Goal: Navigation & Orientation: Find specific page/section

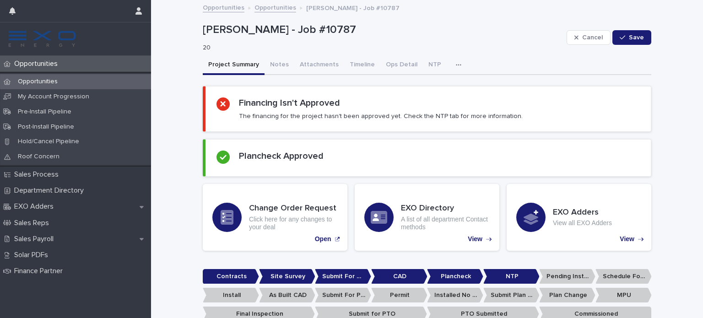
scroll to position [43, 0]
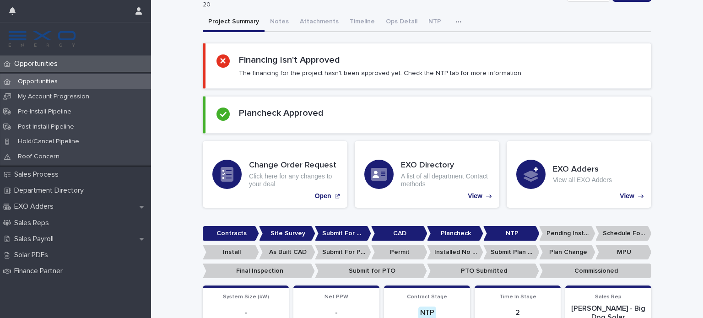
click at [68, 60] on div "Opportunities" at bounding box center [75, 64] width 151 height 16
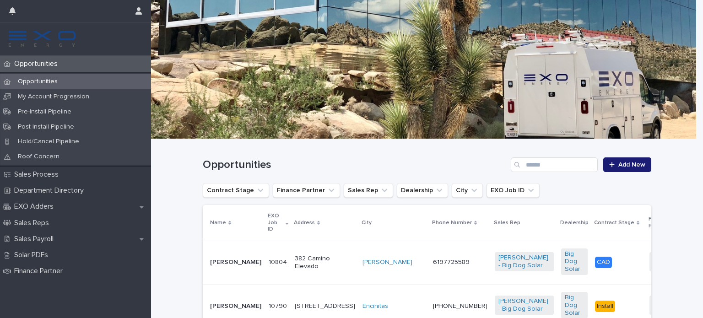
scroll to position [42, 0]
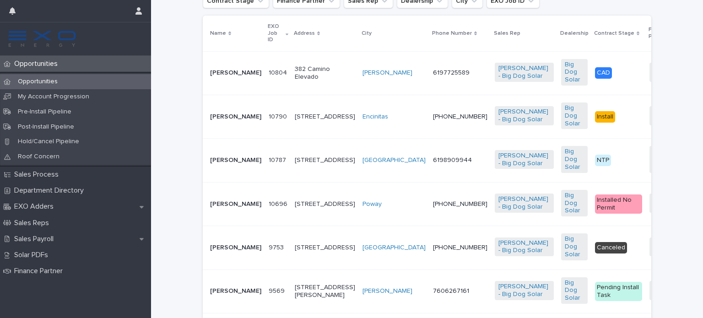
scroll to position [234, 0]
click at [214, 163] on p "[PERSON_NAME]" at bounding box center [235, 160] width 51 height 8
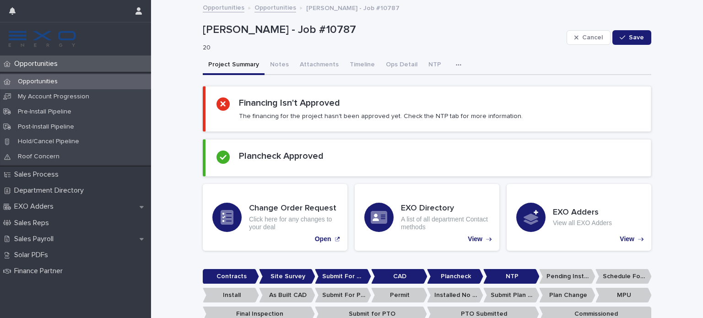
click at [43, 57] on div "Opportunities" at bounding box center [75, 64] width 151 height 16
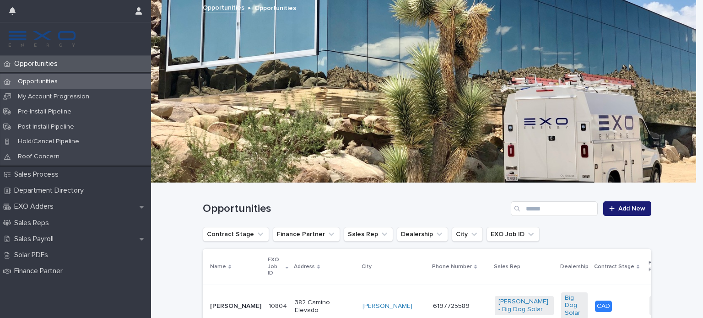
click at [225, 303] on p "[PERSON_NAME]" at bounding box center [235, 307] width 51 height 8
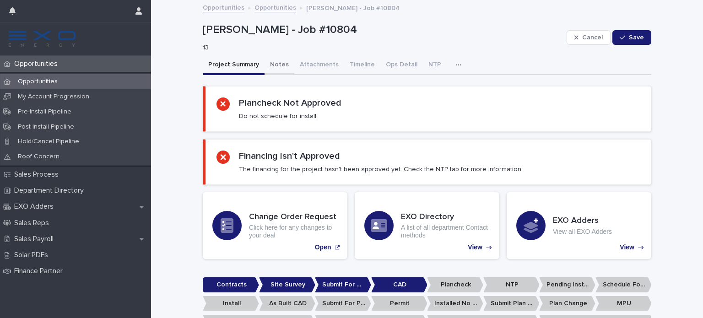
click at [271, 60] on button "Notes" at bounding box center [280, 65] width 30 height 19
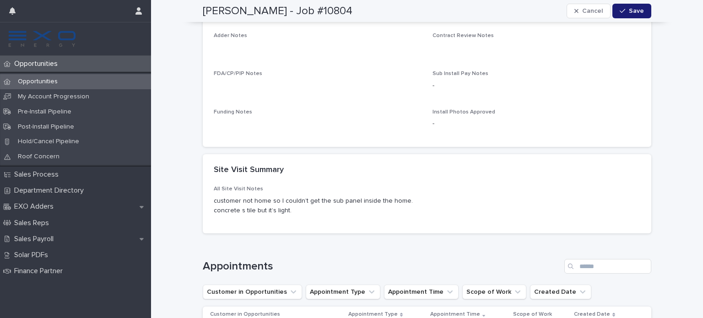
scroll to position [701, 0]
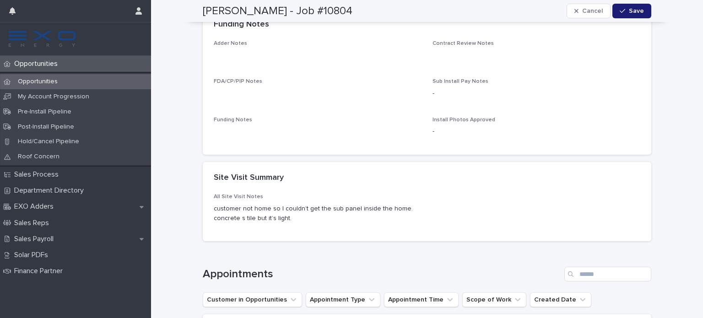
click at [37, 62] on p "Opportunities" at bounding box center [38, 64] width 54 height 9
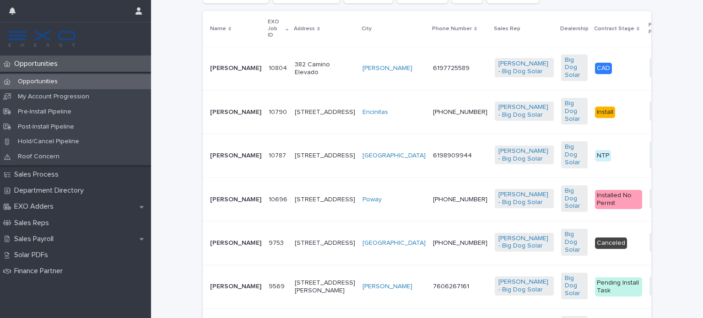
scroll to position [236, 0]
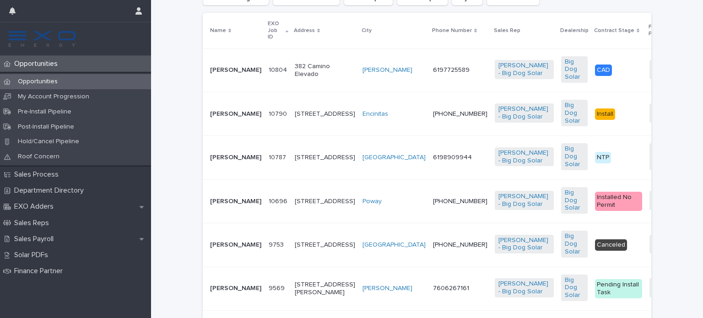
click at [206, 218] on td "[PERSON_NAME]" at bounding box center [234, 200] width 62 height 43
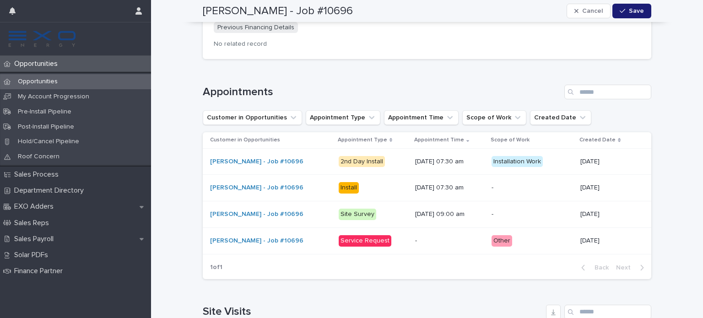
scroll to position [1053, 0]
